Goal: Task Accomplishment & Management: Use online tool/utility

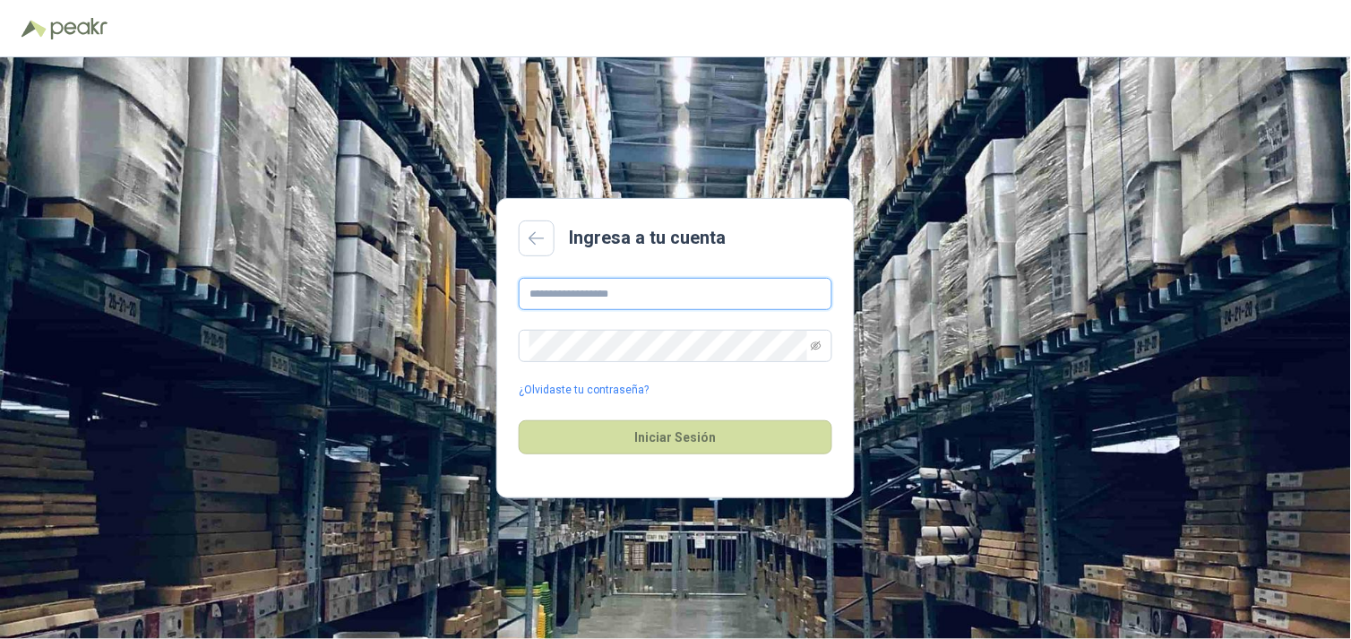
click at [594, 281] on input "text" at bounding box center [676, 294] width 314 height 32
type input "**********"
click at [519, 420] on button "Iniciar Sesión" at bounding box center [676, 437] width 314 height 34
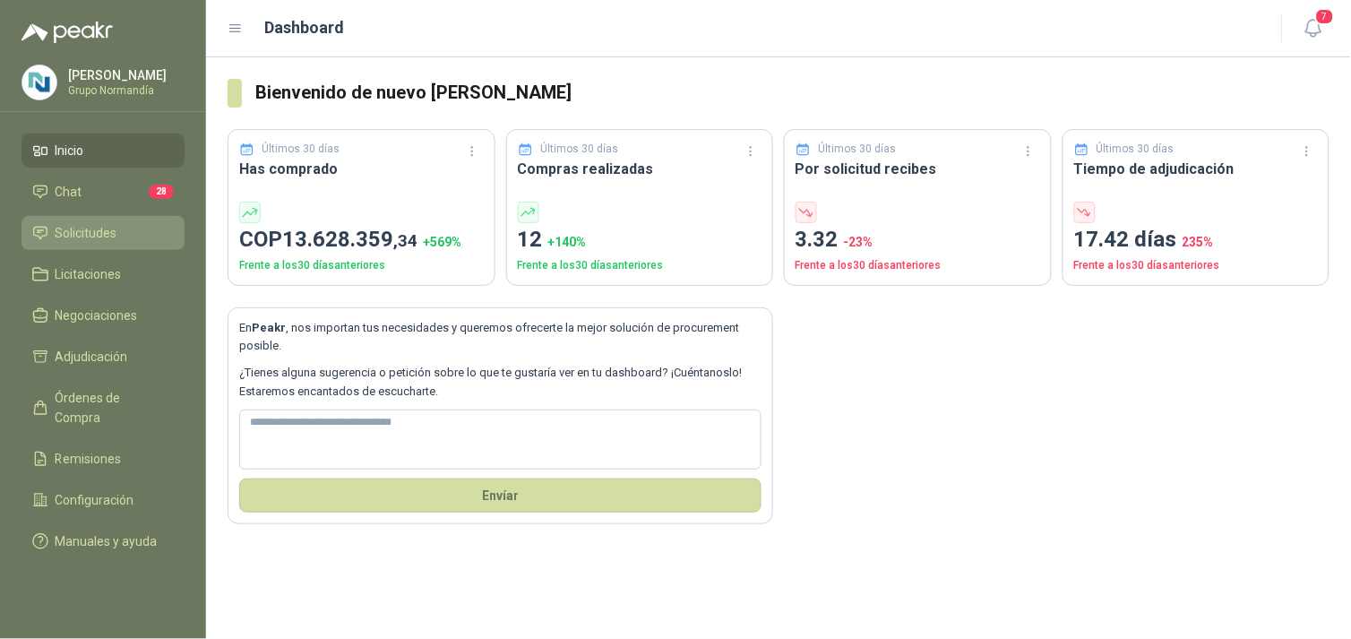
click at [97, 228] on span "Solicitudes" at bounding box center [87, 233] width 62 height 20
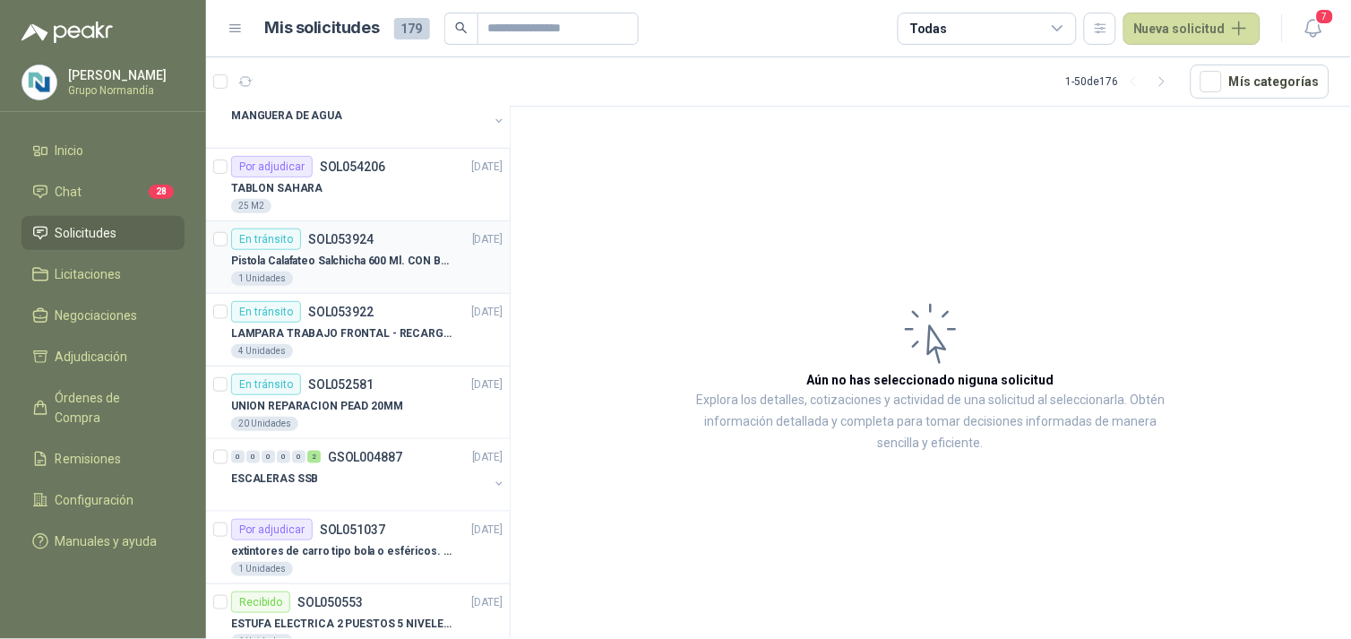
scroll to position [398, 0]
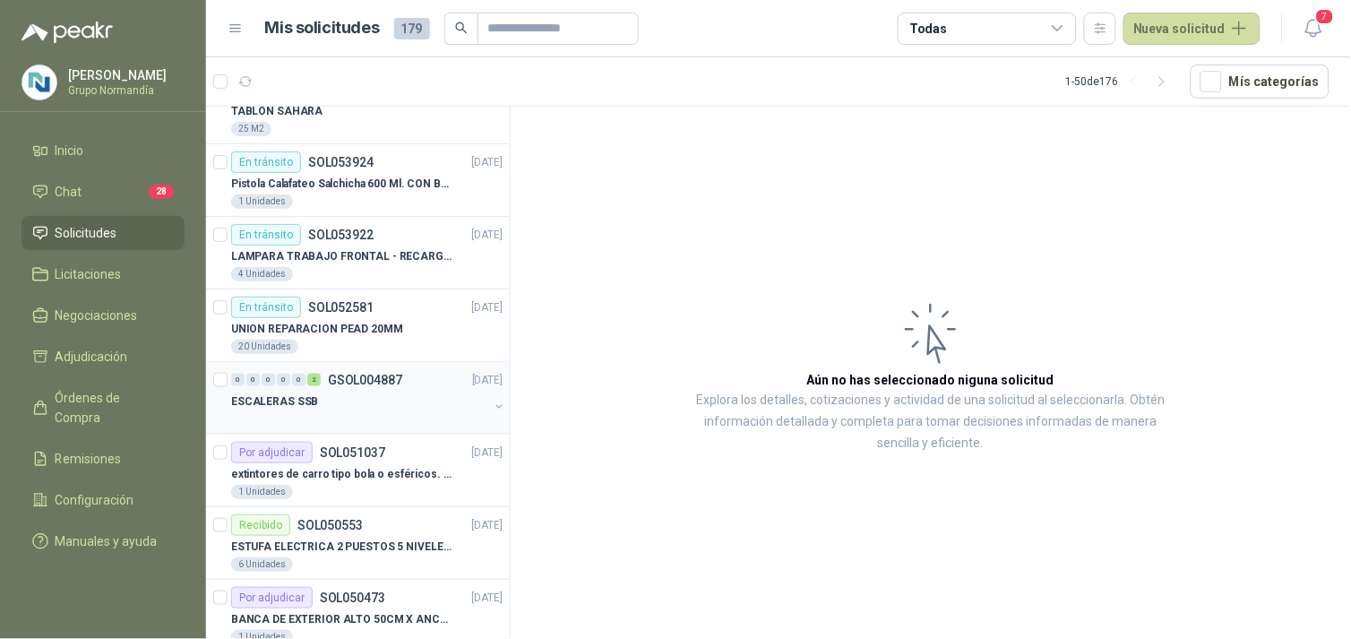
click at [395, 391] on div "ESCALERAS SSB" at bounding box center [359, 401] width 257 height 21
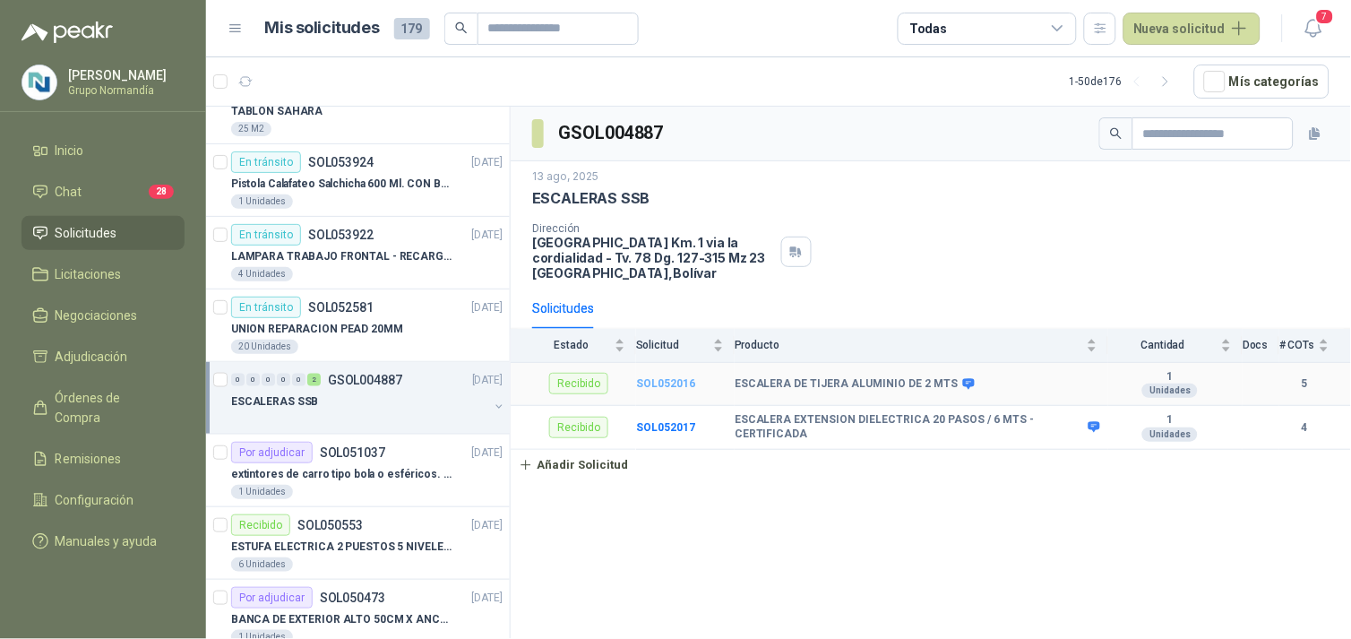
click at [683, 381] on b "SOL052016" at bounding box center [665, 383] width 59 height 13
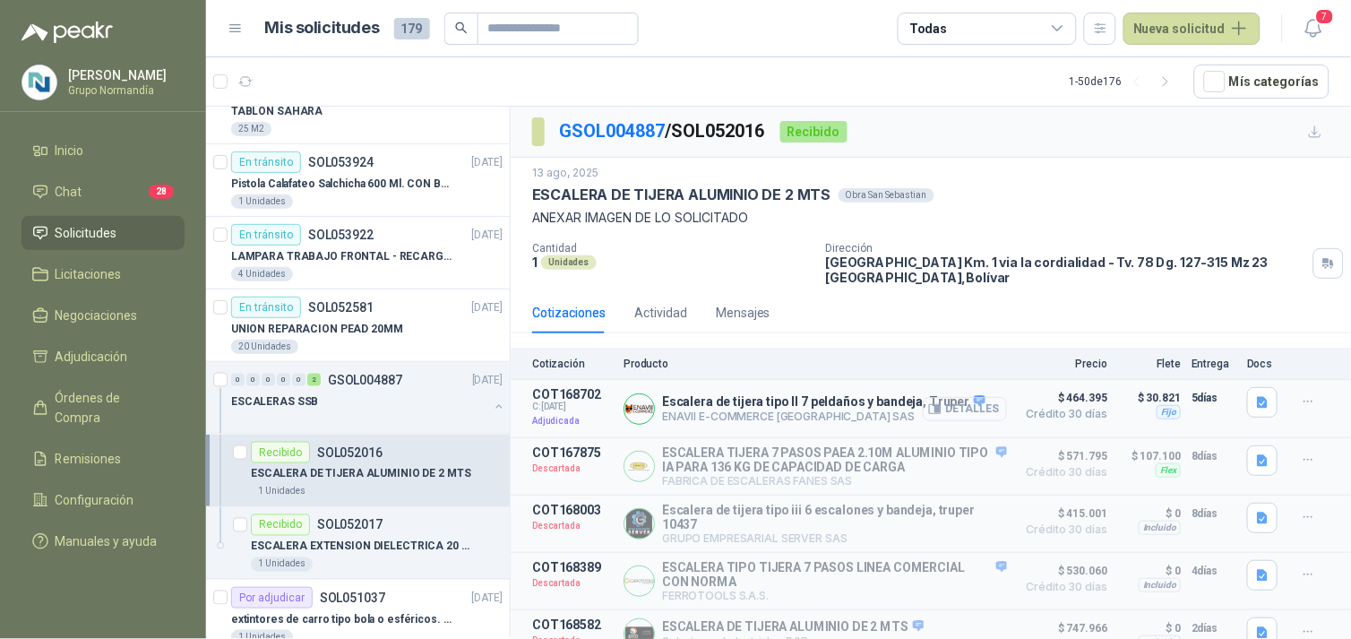
click at [949, 405] on button "Detalles" at bounding box center [965, 409] width 84 height 24
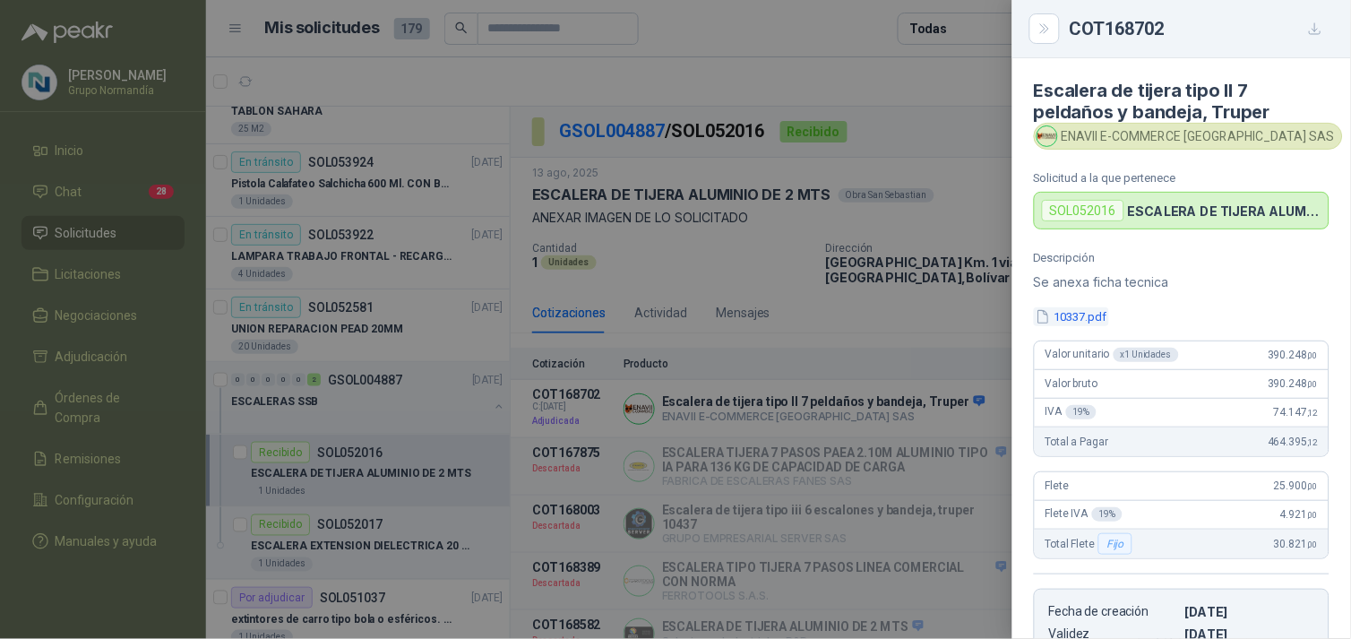
click at [1098, 312] on button "10337.pdf" at bounding box center [1071, 316] width 75 height 19
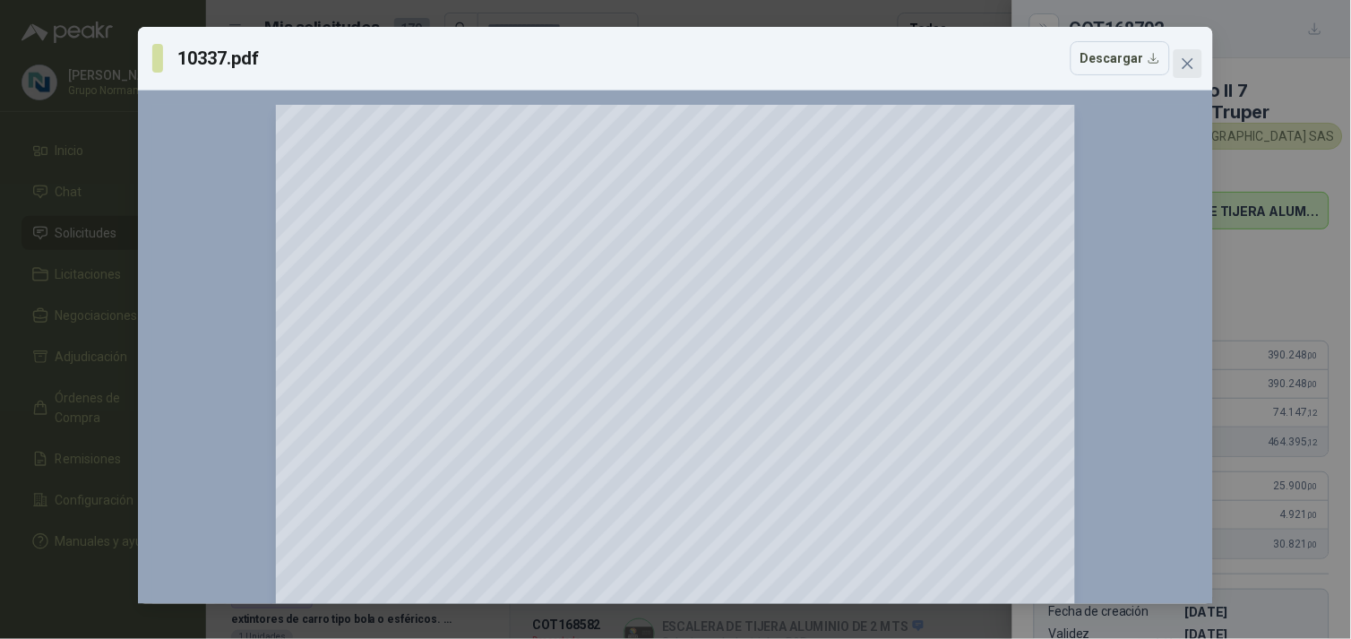
click at [1195, 54] on button "Close" at bounding box center [1187, 63] width 29 height 29
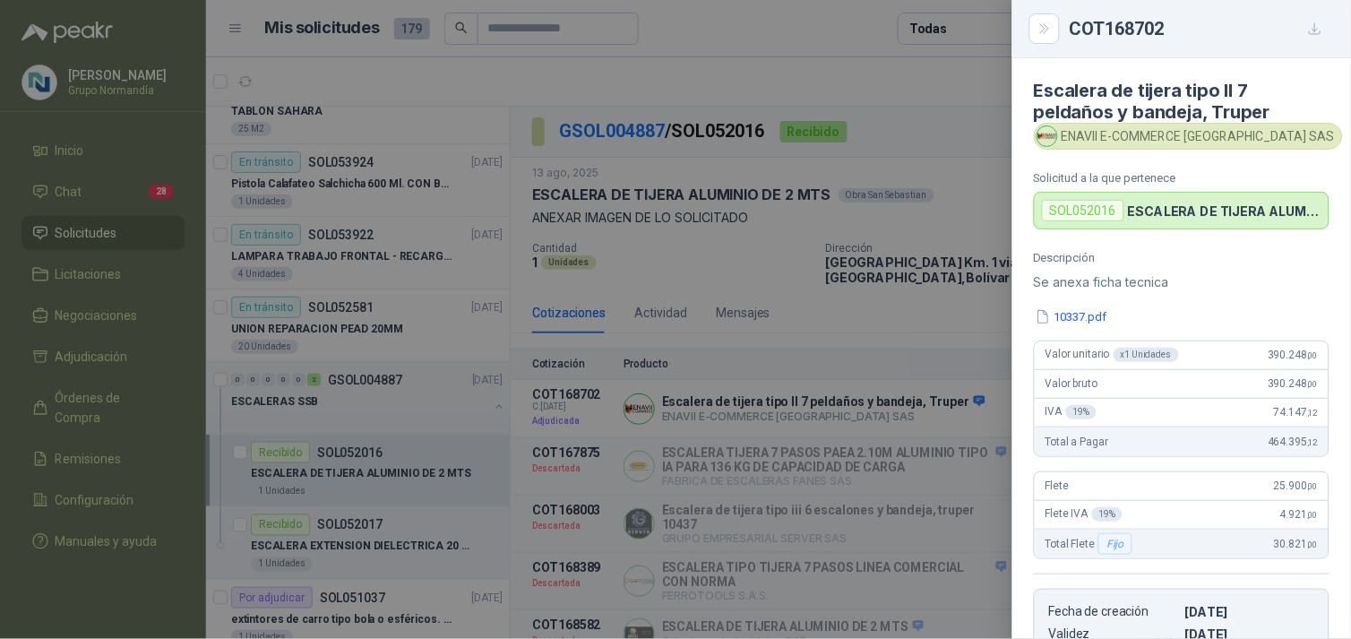
click at [812, 327] on div at bounding box center [675, 319] width 1351 height 639
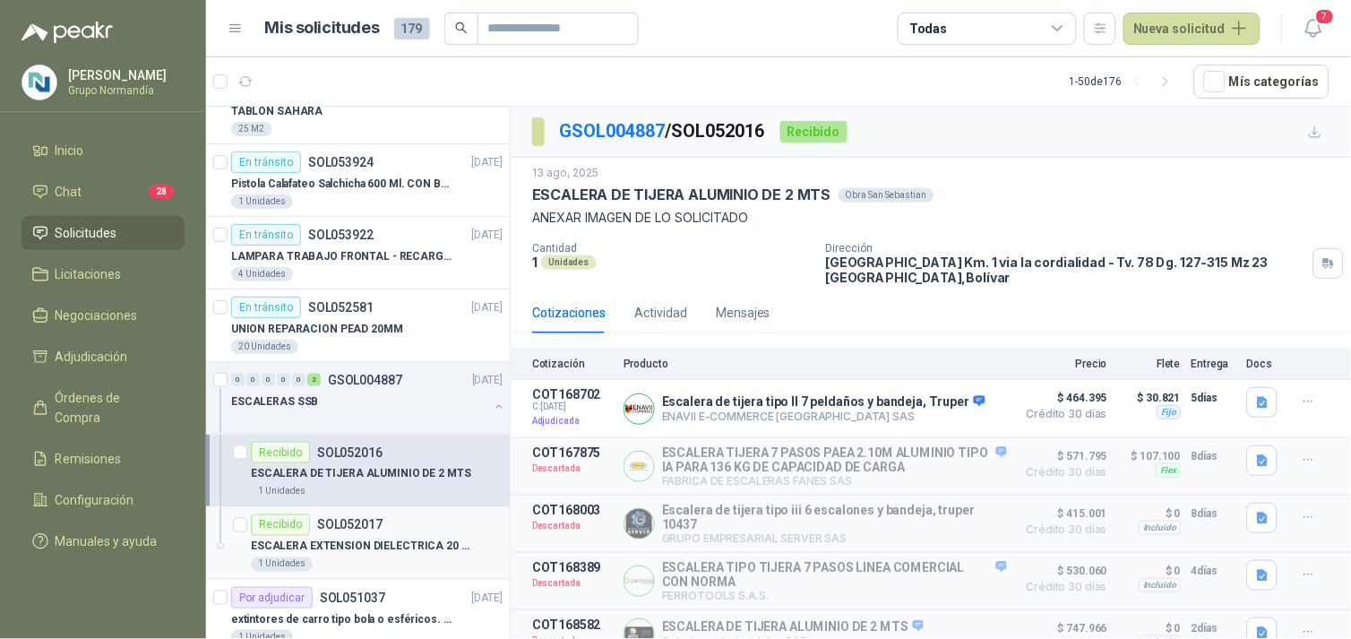
click at [346, 554] on div "ESCALERA EXTENSION DIELECTRICA 20 PASOS / 6 MTS - CERTIFICADA" at bounding box center [377, 546] width 252 height 21
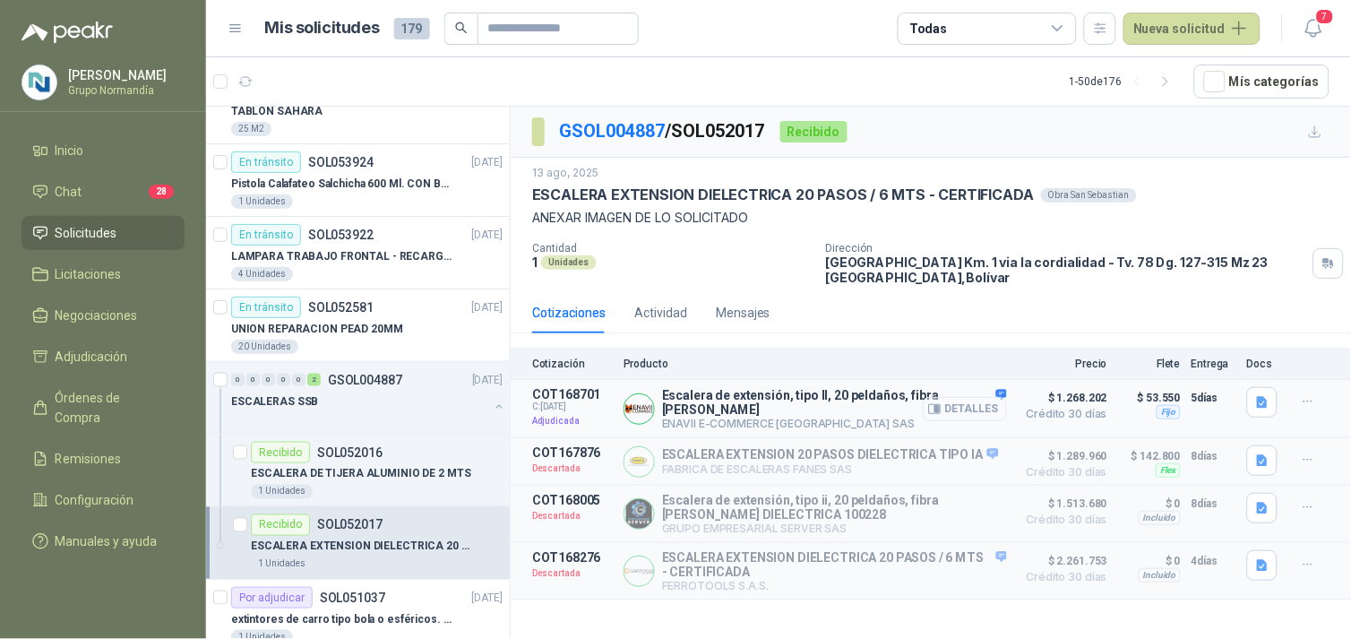
click at [970, 398] on button "Detalles" at bounding box center [965, 409] width 84 height 24
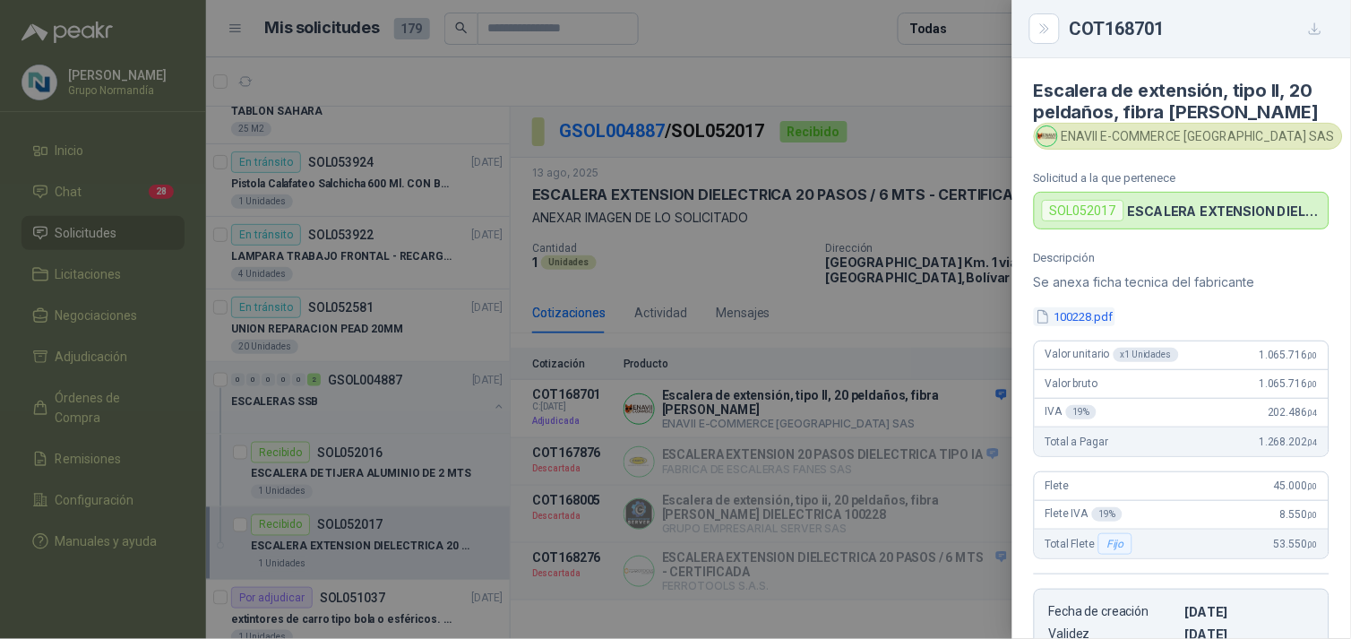
click at [1071, 321] on button "100228.pdf" at bounding box center [1075, 316] width 82 height 19
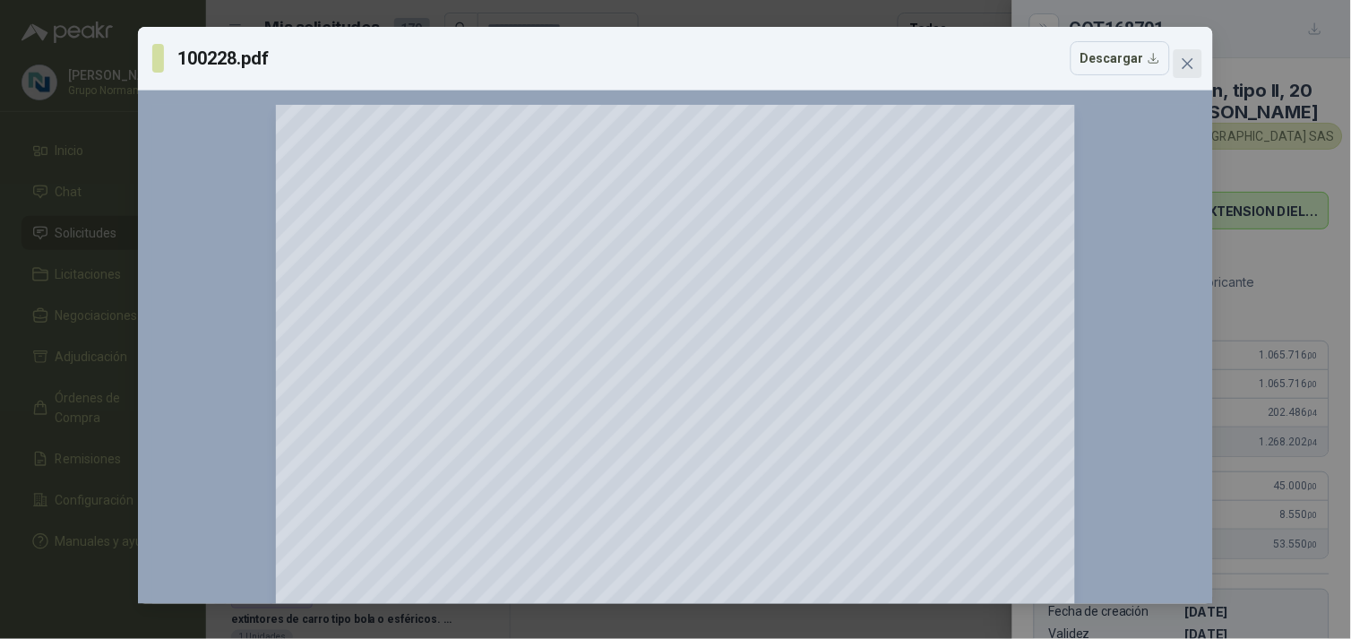
click at [1195, 65] on span "Close" at bounding box center [1187, 63] width 29 height 14
